Goal: Information Seeking & Learning: Learn about a topic

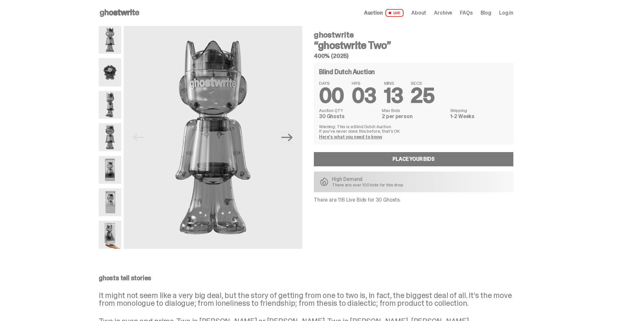
click at [112, 77] on img at bounding box center [110, 72] width 22 height 28
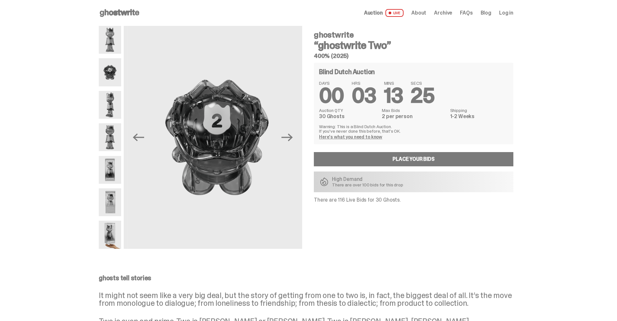
click at [111, 97] on img at bounding box center [110, 105] width 22 height 28
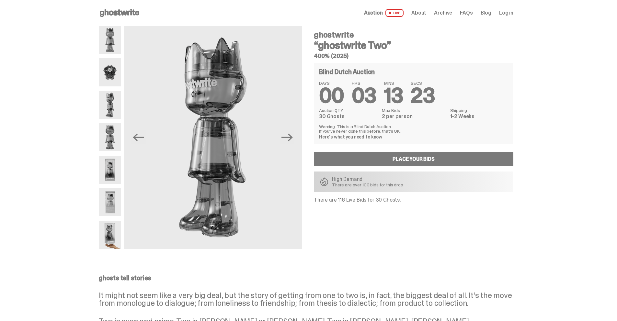
click at [105, 133] on img at bounding box center [110, 137] width 22 height 28
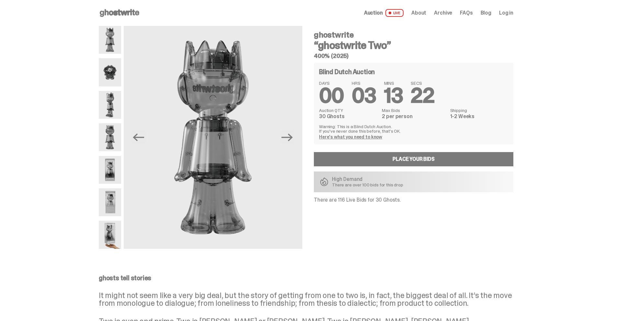
click at [108, 173] on img at bounding box center [110, 170] width 22 height 28
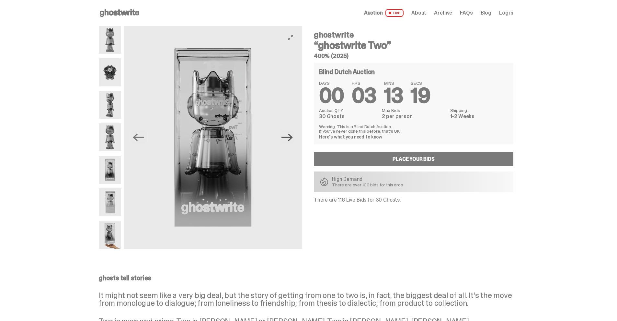
click at [287, 139] on icon "Next" at bounding box center [286, 137] width 11 height 11
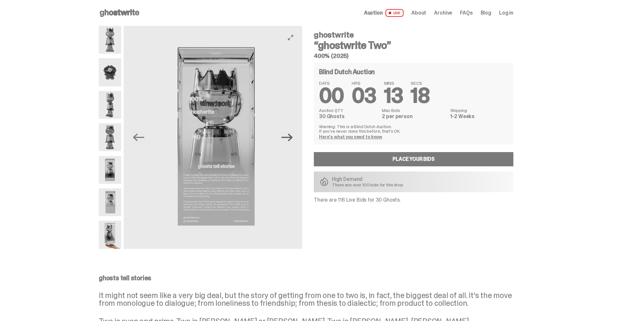
click at [287, 137] on icon "Next" at bounding box center [286, 137] width 11 height 8
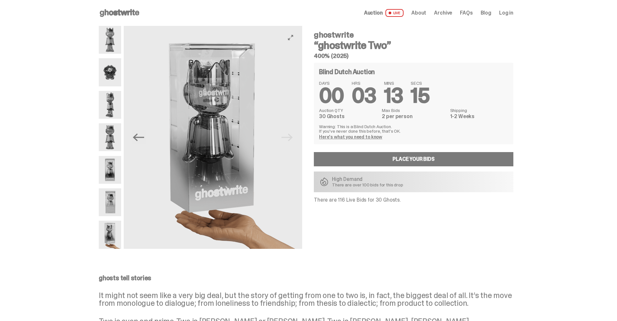
click at [287, 137] on img at bounding box center [213, 137] width 178 height 223
click at [118, 132] on img at bounding box center [110, 137] width 22 height 28
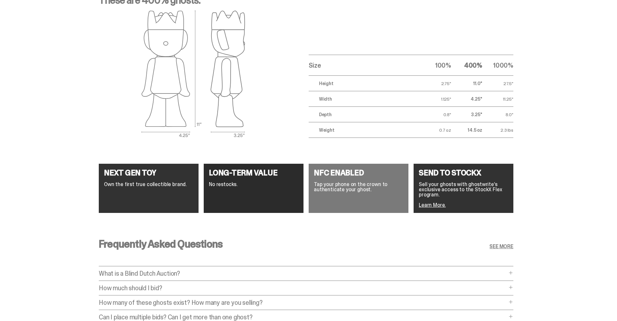
scroll to position [886, 0]
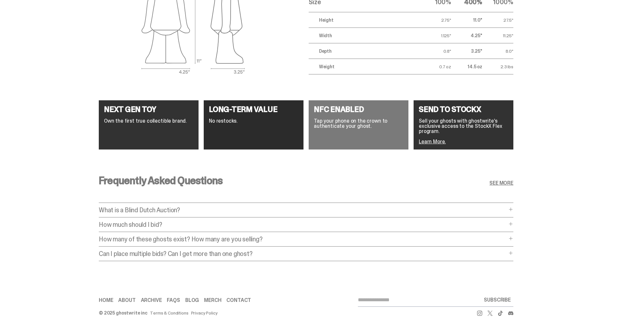
click at [122, 180] on div "Frequently Asked Questions SEE MORE" at bounding box center [306, 187] width 415 height 23
click at [63, 149] on div "NEXT GEN TOY Own the first true collectible brand. LONG-TERM VALUE No restocks.…" at bounding box center [306, 125] width 612 height 70
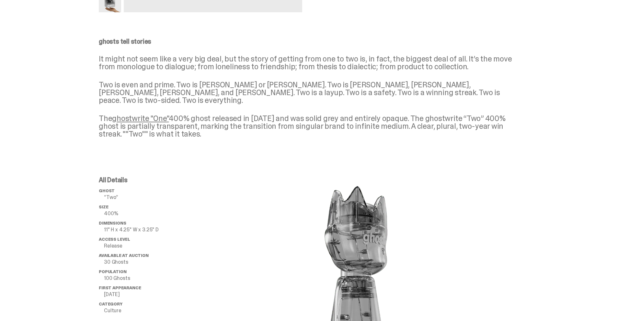
scroll to position [0, 0]
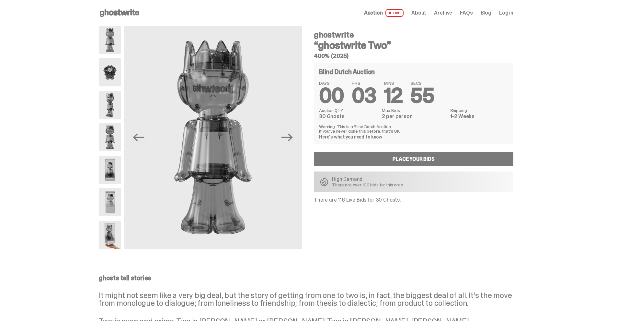
click at [444, 15] on span "Archive" at bounding box center [443, 12] width 18 height 5
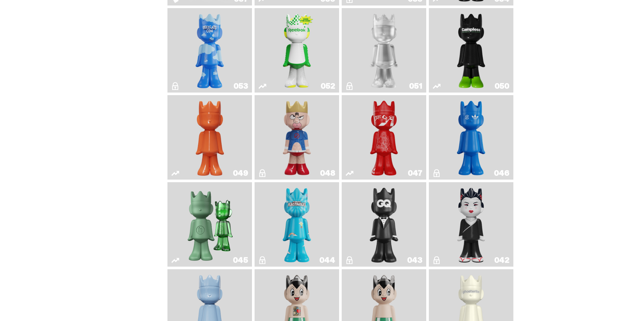
scroll to position [235, 0]
